Goal: Task Accomplishment & Management: Complete application form

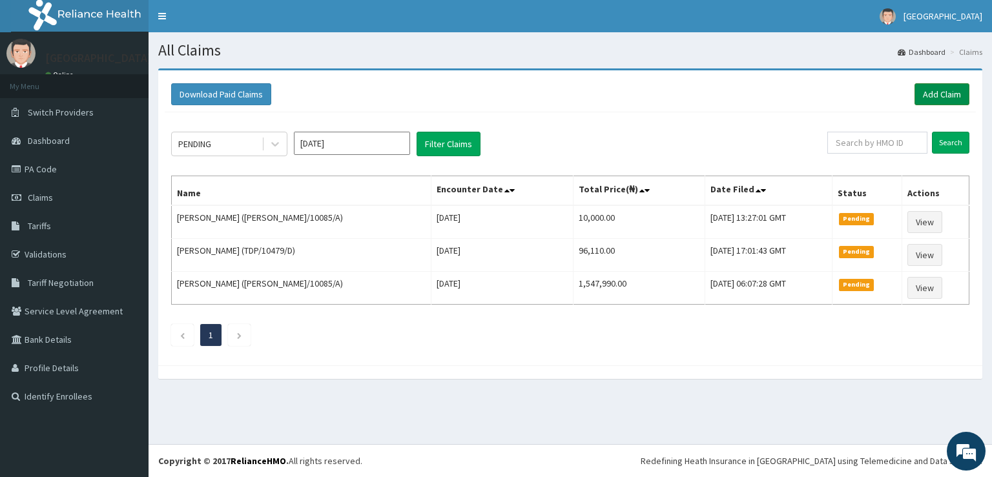
click at [925, 92] on link "Add Claim" at bounding box center [942, 94] width 55 height 22
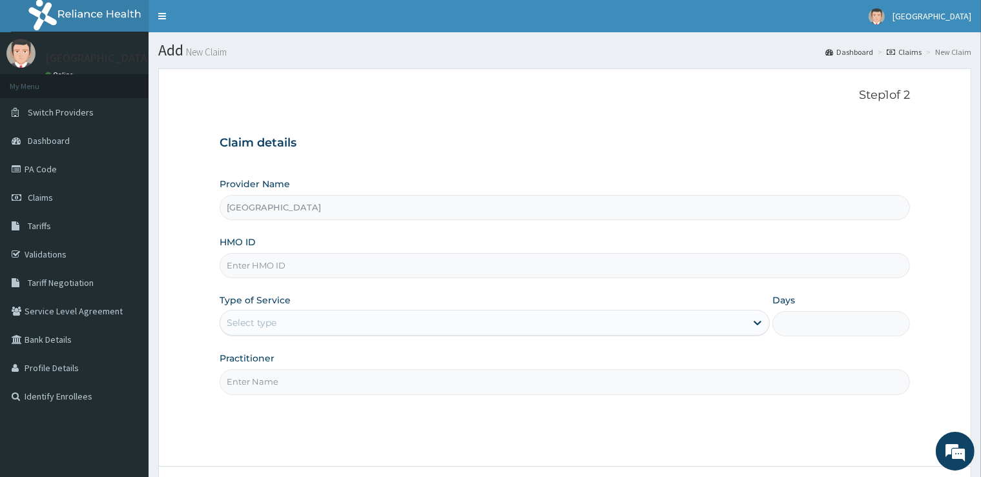
type input "[GEOGRAPHIC_DATA]"
click at [260, 269] on input "HMO ID" at bounding box center [565, 265] width 690 height 25
type input "eli/10085/a"
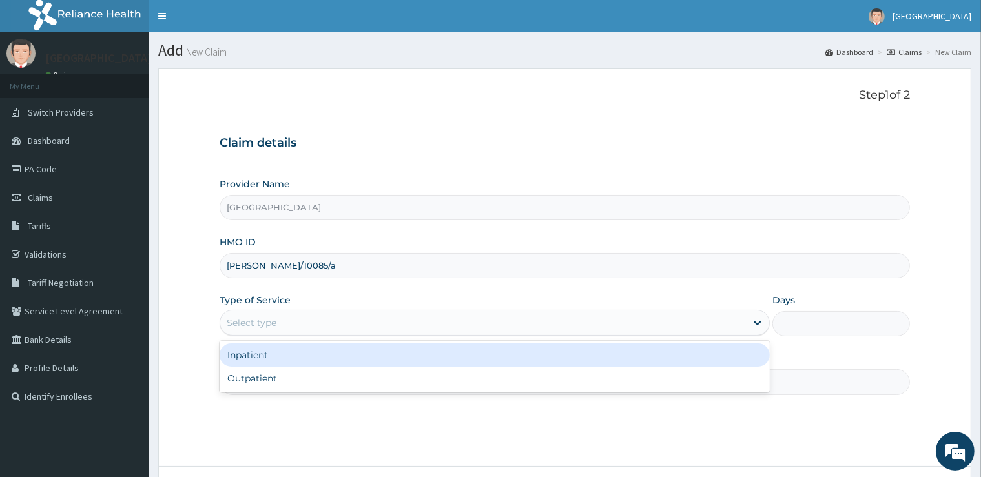
click at [267, 324] on div "Select type" at bounding box center [252, 323] width 50 height 13
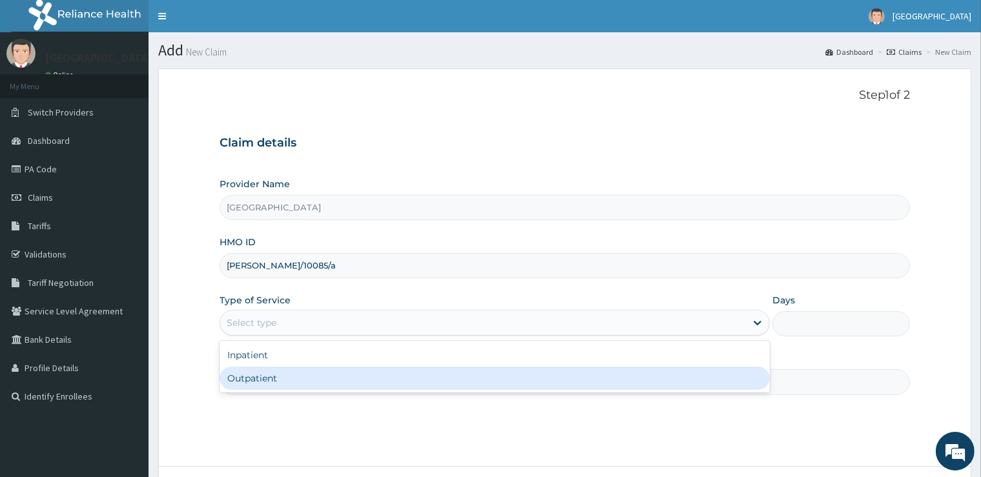
click at [252, 386] on div "Outpatient" at bounding box center [495, 378] width 550 height 23
type input "1"
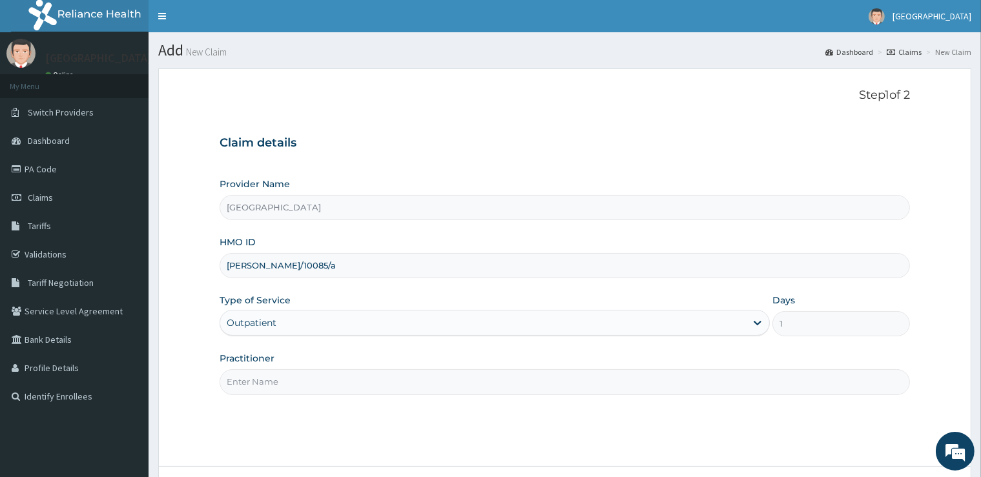
click at [254, 380] on input "Practitioner" at bounding box center [565, 381] width 690 height 25
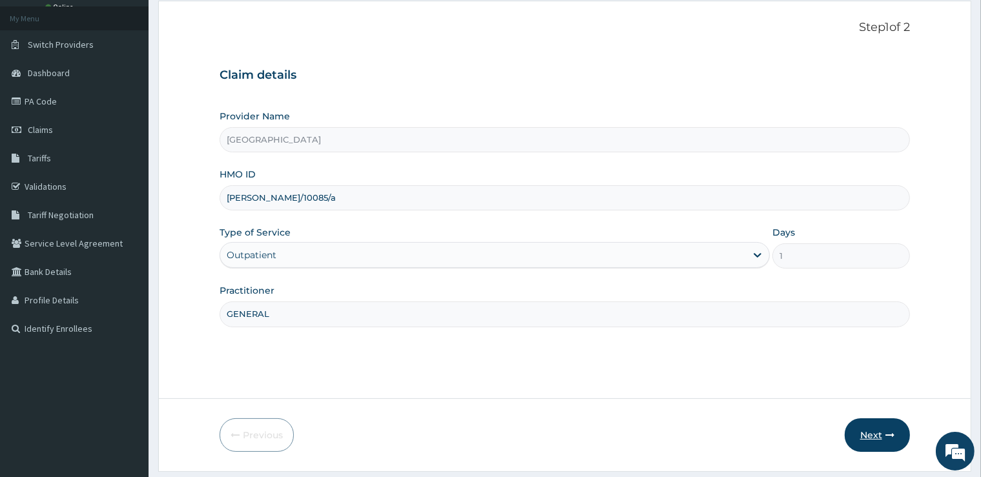
type input "GENERAL"
click at [864, 428] on button "Next" at bounding box center [877, 436] width 65 height 34
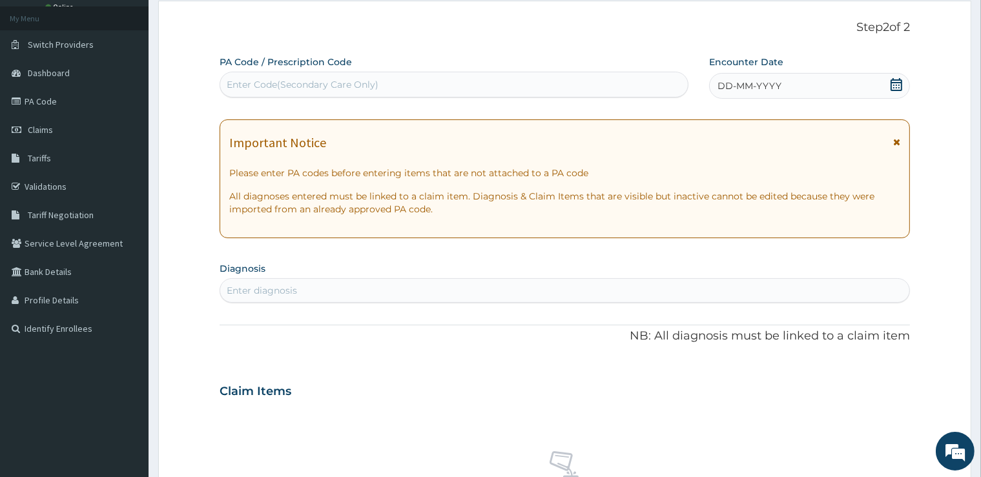
click at [258, 82] on div "Enter Code(Secondary Care Only)" at bounding box center [303, 84] width 152 height 13
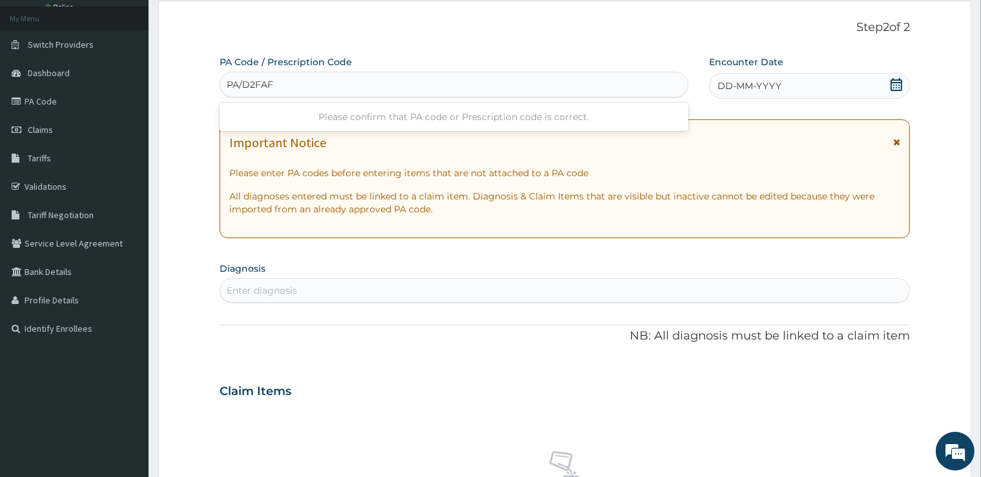
type input "PA/D2FAF0"
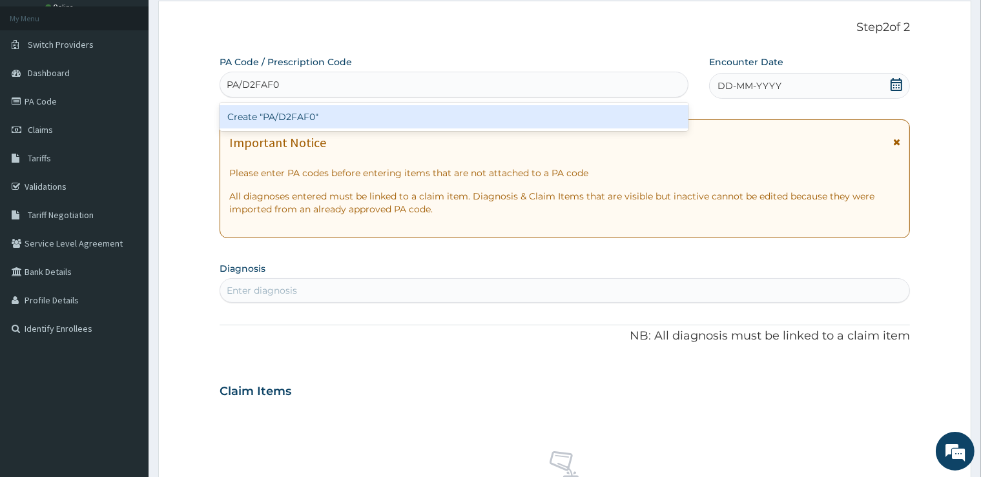
click at [256, 112] on div "Create "PA/D2FAF0"" at bounding box center [454, 116] width 469 height 23
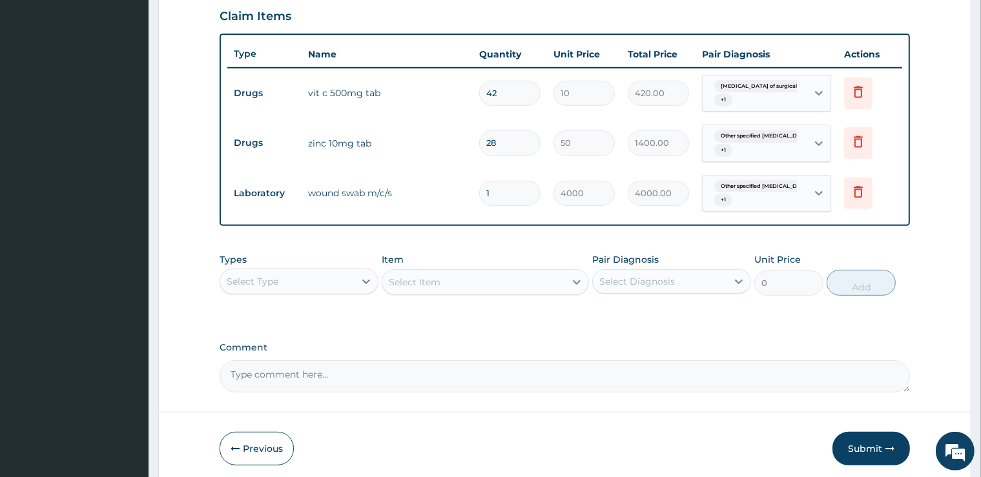
scroll to position [495, 0]
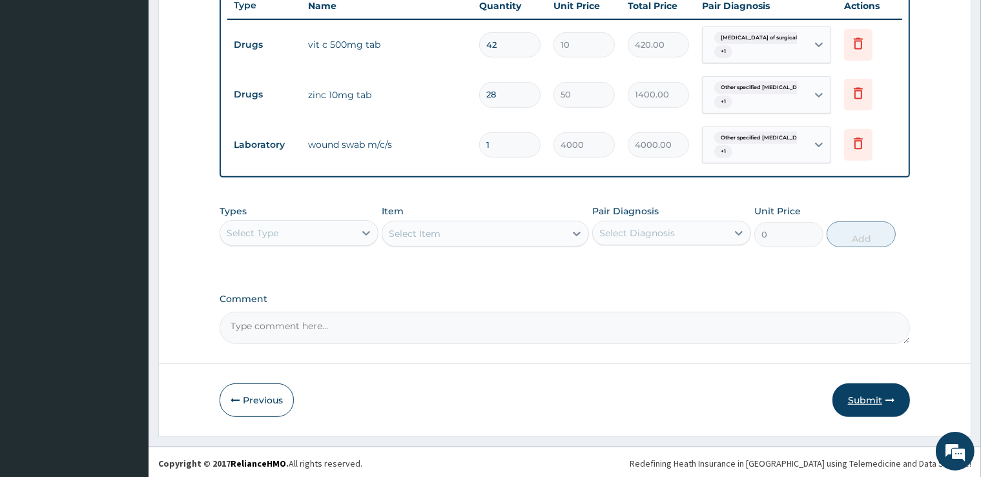
click at [856, 397] on button "Submit" at bounding box center [872, 401] width 78 height 34
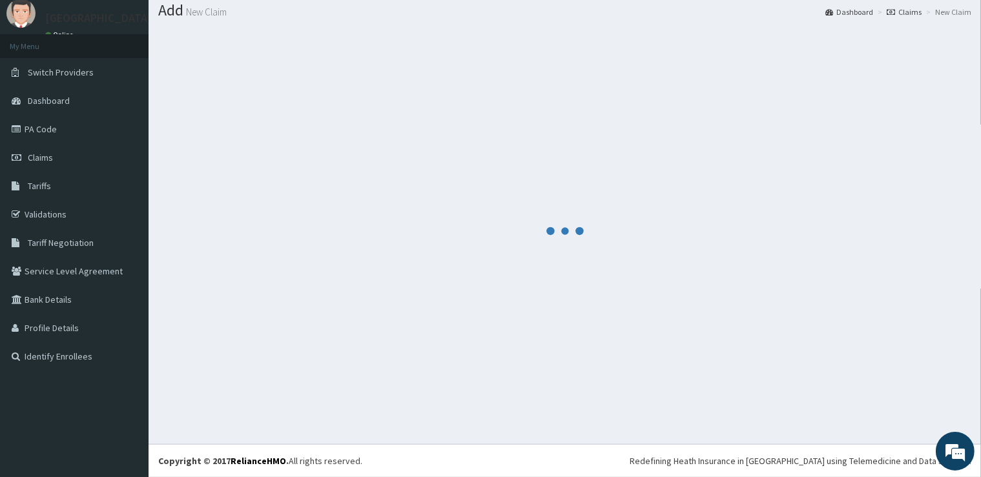
scroll to position [39, 0]
